Goal: Register for event/course

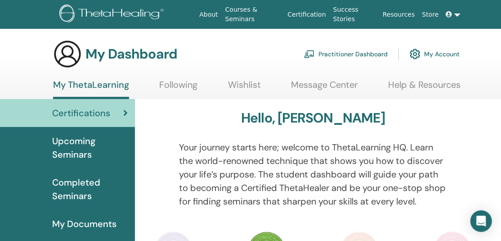
click at [85, 161] on span "Upcoming Seminars" at bounding box center [90, 147] width 76 height 27
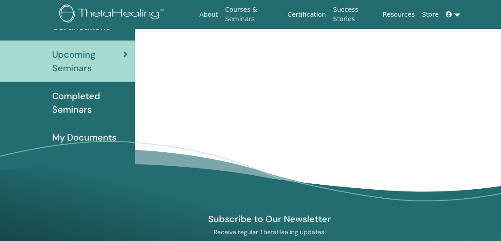
scroll to position [123, 0]
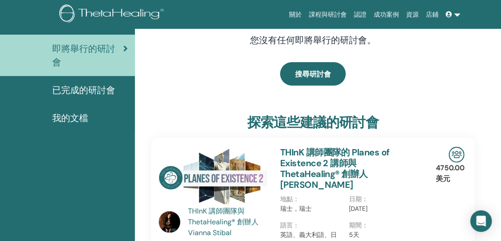
scroll to position [0, 0]
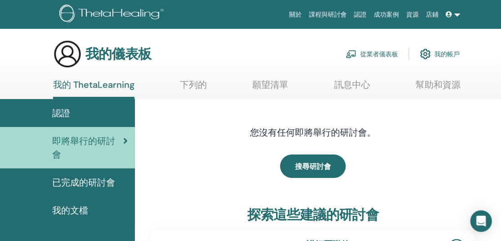
click at [83, 114] on div "認證" at bounding box center [67, 113] width 121 height 14
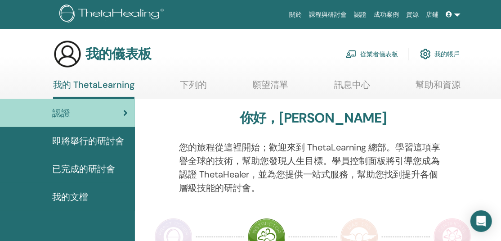
click at [189, 84] on font "下列的" at bounding box center [193, 85] width 27 height 12
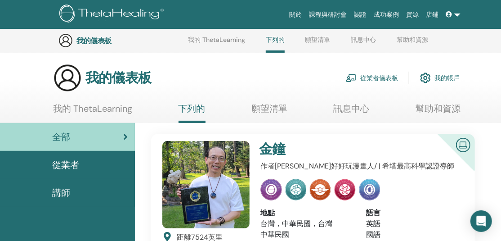
scroll to position [173, 0]
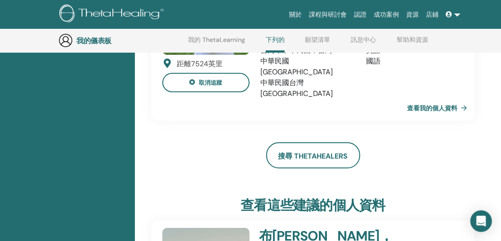
click at [433, 117] on link "查看我的個人資料" at bounding box center [439, 108] width 64 height 18
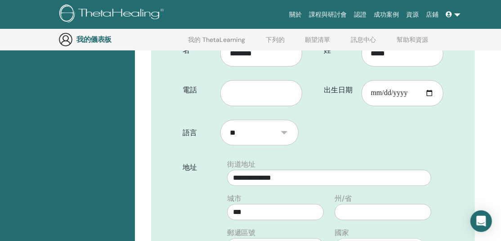
scroll to position [221, 0]
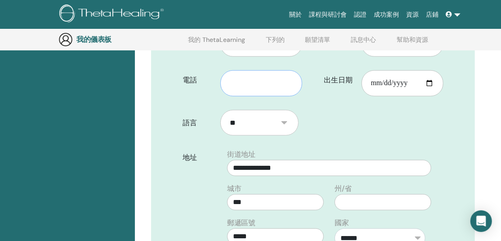
click at [263, 95] on input "text" at bounding box center [262, 83] width 82 height 26
type input "**********"
click at [388, 96] on input "出生日期" at bounding box center [403, 83] width 82 height 26
click at [427, 96] on input "出生日期" at bounding box center [403, 83] width 82 height 26
type input "**********"
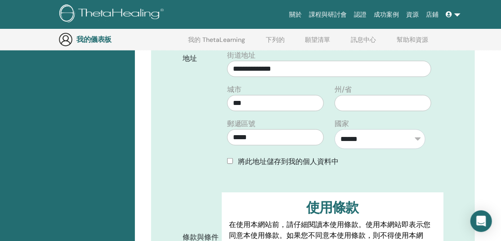
scroll to position [371, 0]
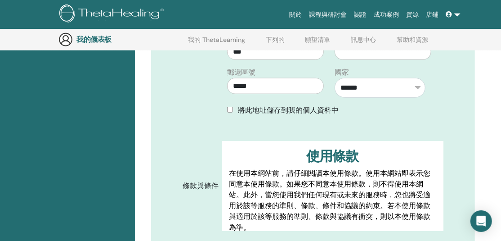
click at [339, 115] on font "將此地址儲存到我的個人資料中" at bounding box center [289, 109] width 101 height 9
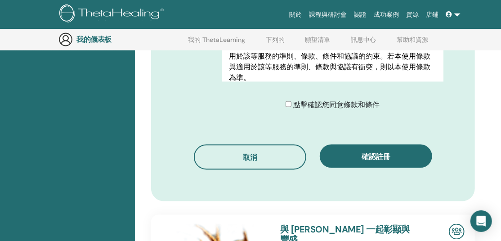
scroll to position [521, 0]
click at [286, 110] on div "點擊確認您同意條款和條件" at bounding box center [333, 104] width 94 height 11
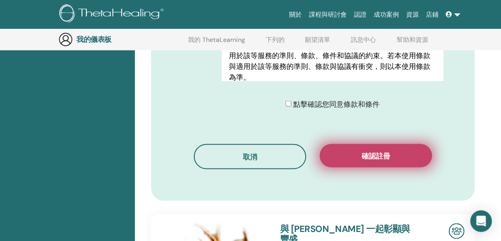
click at [375, 167] on button "確認註冊" at bounding box center [376, 155] width 113 height 23
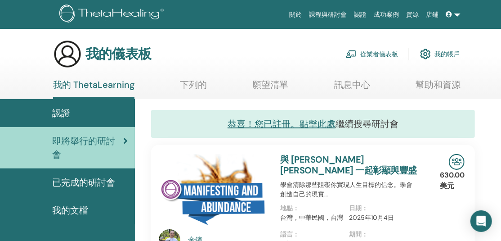
click at [77, 118] on div "認證" at bounding box center [67, 113] width 121 height 14
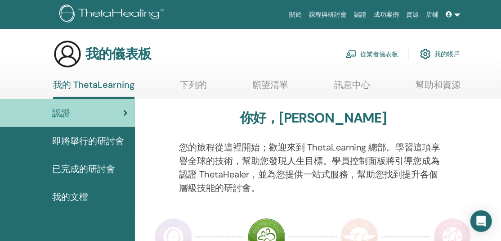
click at [86, 147] on font "即將舉行的研討會" at bounding box center [88, 141] width 72 height 12
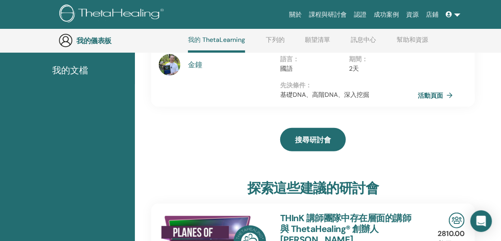
scroll to position [173, 0]
